Goal: Information Seeking & Learning: Learn about a topic

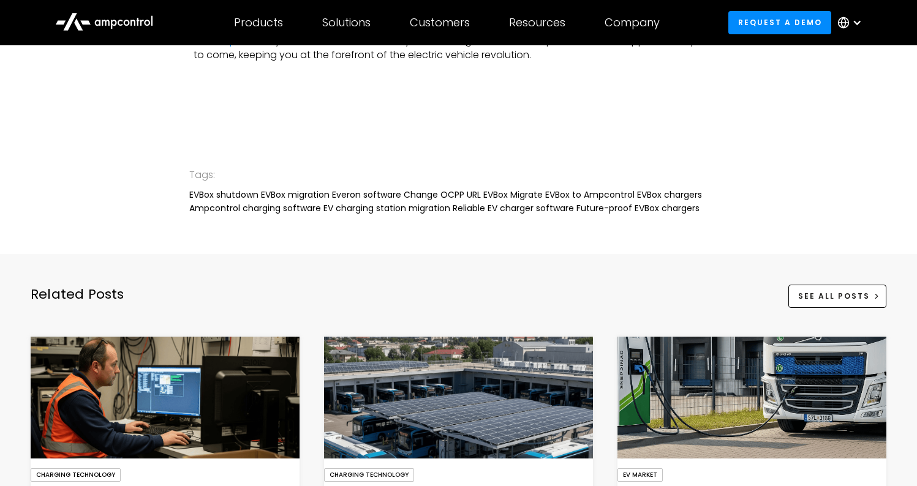
scroll to position [2652, 0]
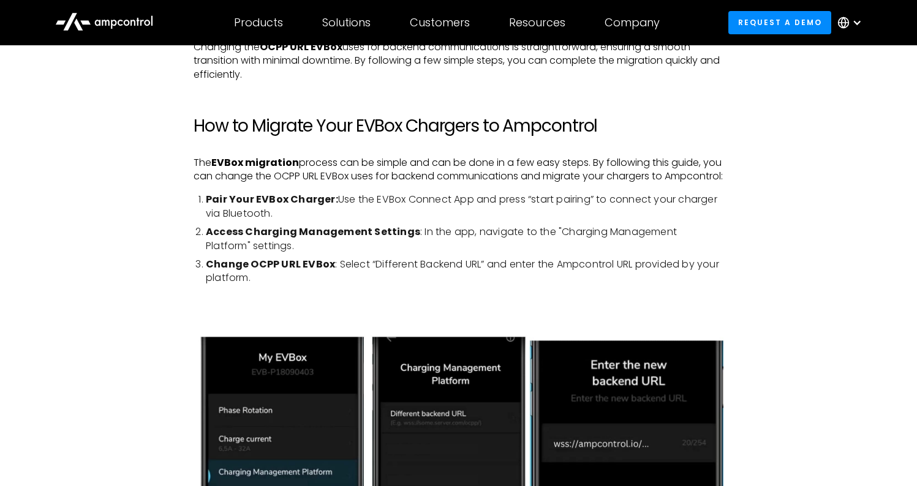
scroll to position [1251, 0]
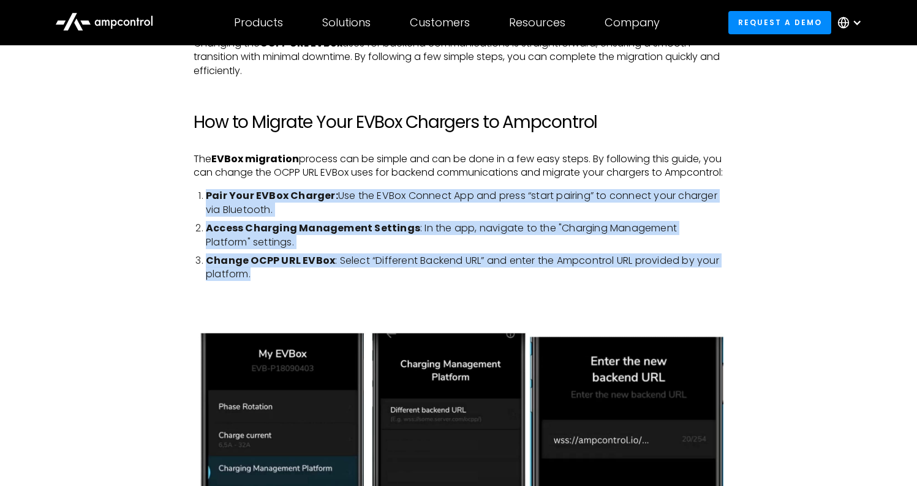
drag, startPoint x: 195, startPoint y: 208, endPoint x: 259, endPoint y: 304, distance: 115.4
click at [259, 304] on div "A Shocking End for EVBox In a major development, French energy giant Engie has …" at bounding box center [459, 439] width 530 height 1981
copy ol "Pair Your EVBox Charger: Use the EVBox Connect App and press “start pairing” to…"
